Goal: Find specific page/section: Find specific page/section

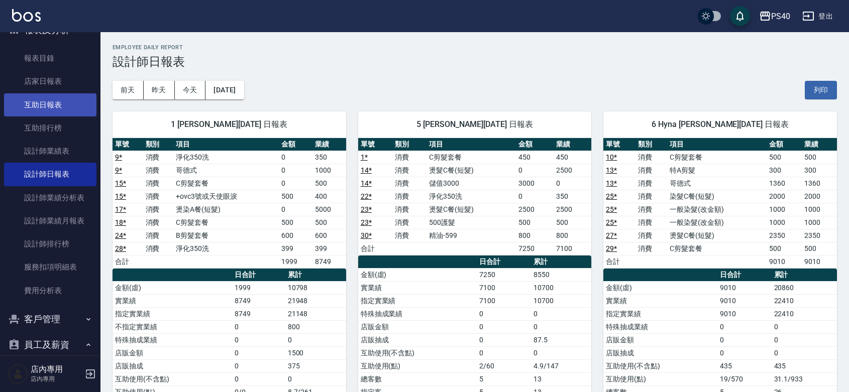
scroll to position [211, 0]
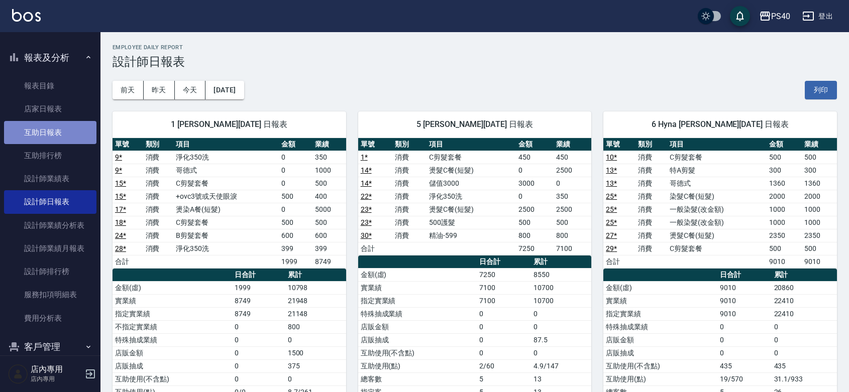
click at [57, 139] on link "互助日報表" at bounding box center [50, 132] width 92 height 23
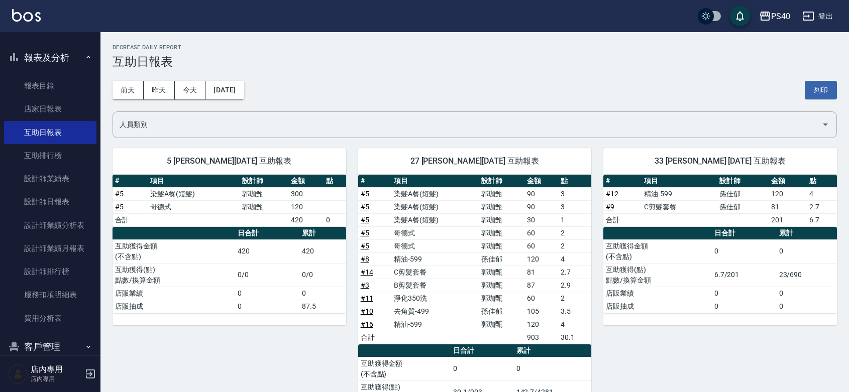
scroll to position [64, 0]
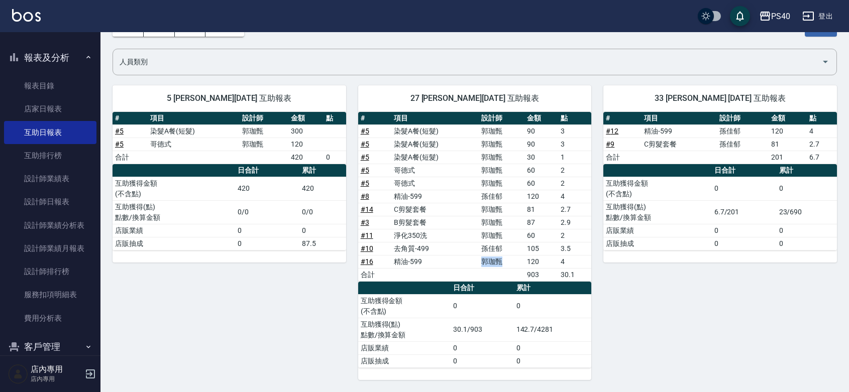
drag, startPoint x: 501, startPoint y: 262, endPoint x: 483, endPoint y: 262, distance: 18.1
click at [483, 262] on td "郭珈甄" at bounding box center [502, 261] width 46 height 13
drag, startPoint x: 499, startPoint y: 249, endPoint x: 487, endPoint y: 246, distance: 11.9
click at [487, 246] on td "孫佳郁" at bounding box center [502, 248] width 46 height 13
drag, startPoint x: 501, startPoint y: 232, endPoint x: 487, endPoint y: 232, distance: 14.1
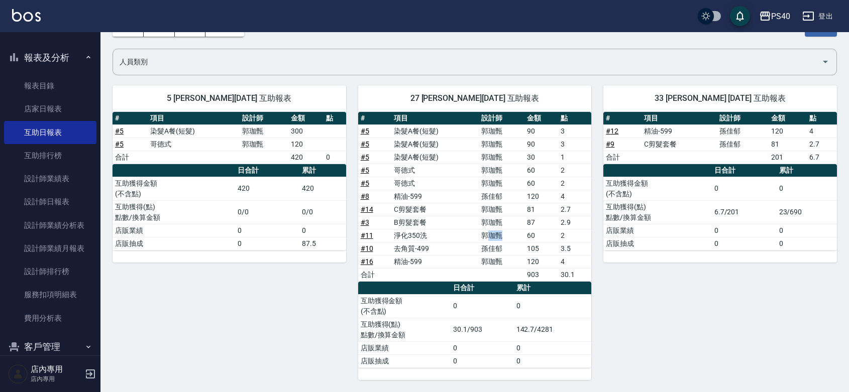
click at [487, 232] on td "郭珈甄" at bounding box center [502, 235] width 46 height 13
drag, startPoint x: 503, startPoint y: 224, endPoint x: 488, endPoint y: 223, distance: 14.6
click at [488, 223] on td "郭珈甄" at bounding box center [502, 222] width 46 height 13
drag, startPoint x: 504, startPoint y: 203, endPoint x: 475, endPoint y: 204, distance: 28.6
click at [475, 204] on tr "# 14 C剪髮套餐 [PERSON_NAME] 81 2.7" at bounding box center [475, 209] width 234 height 13
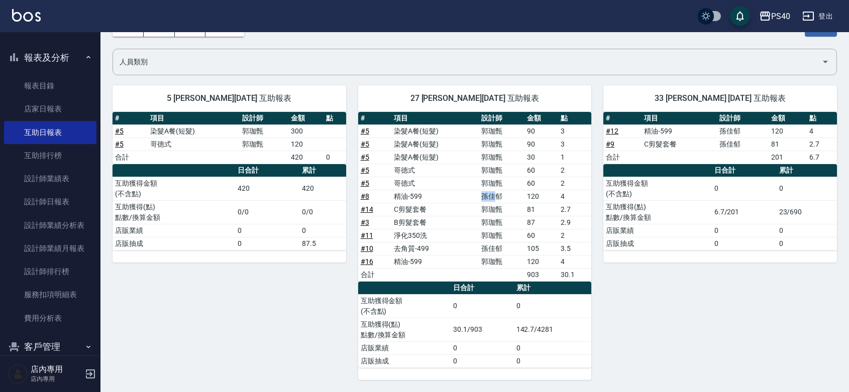
drag, startPoint x: 495, startPoint y: 196, endPoint x: 471, endPoint y: 196, distance: 24.6
click at [471, 196] on tr "# 8 精油-599 [PERSON_NAME]120 4" at bounding box center [475, 196] width 234 height 13
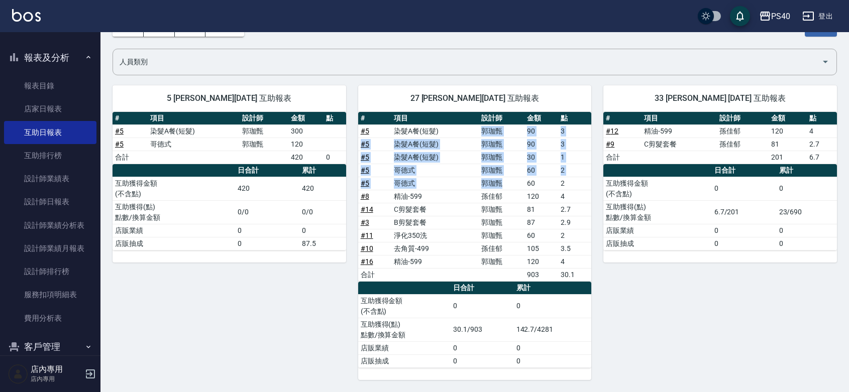
drag, startPoint x: 496, startPoint y: 184, endPoint x: 475, endPoint y: 134, distance: 54.5
click at [475, 134] on tbody "# 5 染髮A餐(短髮) [PERSON_NAME]90 3 # 5 染髮A餐(短髮) [PERSON_NAME]90 3 # 5 染髮A餐(短髮) [PER…" at bounding box center [475, 203] width 234 height 157
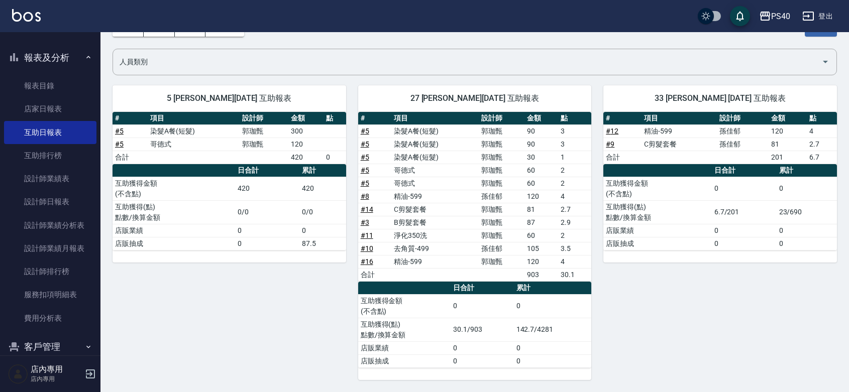
click at [689, 338] on div "33 [PERSON_NAME] [DATE] 互助報表 # 項目 設計師 金額 點 # 12 精油-599 [PERSON_NAME]120 4 # 9 C…" at bounding box center [714, 226] width 246 height 307
drag, startPoint x: 480, startPoint y: 196, endPoint x: 500, endPoint y: 197, distance: 19.6
click at [500, 197] on td "孫佳郁" at bounding box center [502, 196] width 46 height 13
drag, startPoint x: 500, startPoint y: 260, endPoint x: 474, endPoint y: 257, distance: 26.2
click at [474, 257] on tr "# 16 精油-599 [PERSON_NAME]120 4" at bounding box center [475, 261] width 234 height 13
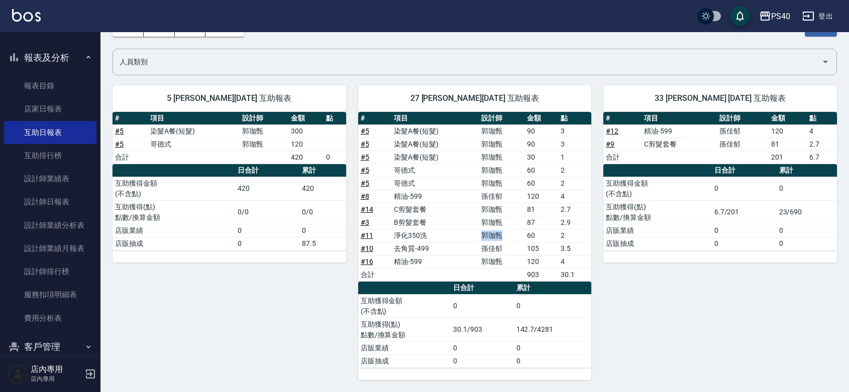
drag, startPoint x: 502, startPoint y: 234, endPoint x: 478, endPoint y: 229, distance: 25.0
click at [478, 229] on tr "# 11 淨化350洗 [PERSON_NAME] 60 2" at bounding box center [475, 235] width 234 height 13
drag, startPoint x: 500, startPoint y: 209, endPoint x: 473, endPoint y: 208, distance: 27.1
click at [473, 208] on tr "# 14 C剪髮套餐 [PERSON_NAME] 81 2.7" at bounding box center [475, 209] width 234 height 13
drag, startPoint x: 501, startPoint y: 222, endPoint x: 467, endPoint y: 222, distance: 34.2
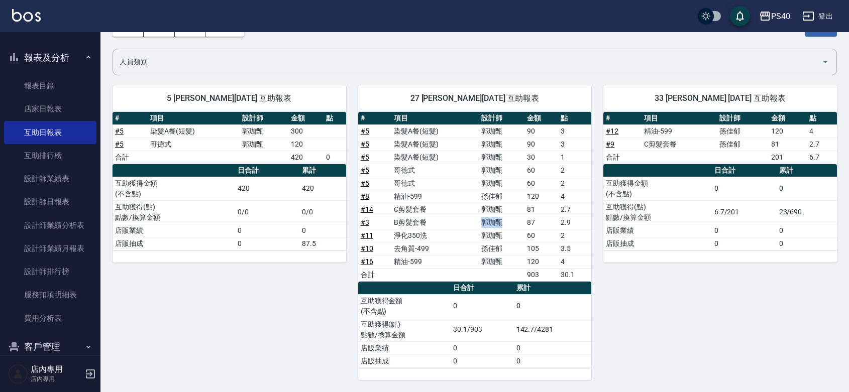
click at [467, 222] on tr "# 3 B剪髮套餐 [PERSON_NAME] 87 2.9" at bounding box center [475, 222] width 234 height 13
click at [655, 301] on div "33 [PERSON_NAME] [DATE] 互助報表 # 項目 設計師 金額 點 # 12 精油-599 [PERSON_NAME]120 4 # 9 C…" at bounding box center [714, 226] width 246 height 307
click at [56, 205] on link "設計師日報表" at bounding box center [50, 201] width 92 height 23
